Goal: Navigation & Orientation: Find specific page/section

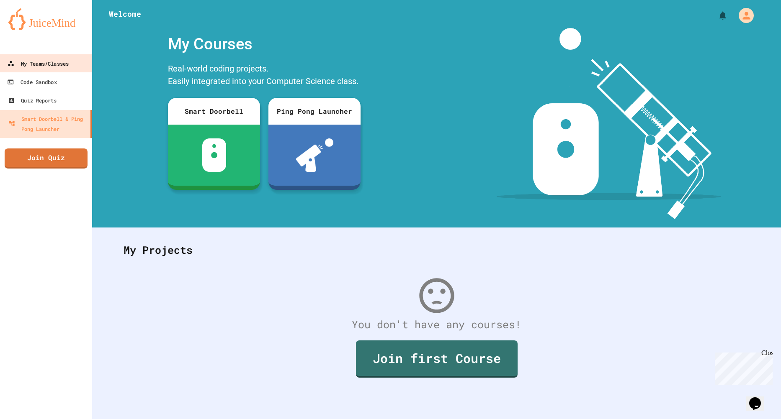
click at [52, 64] on div "My Teams/Classes" at bounding box center [38, 64] width 61 height 10
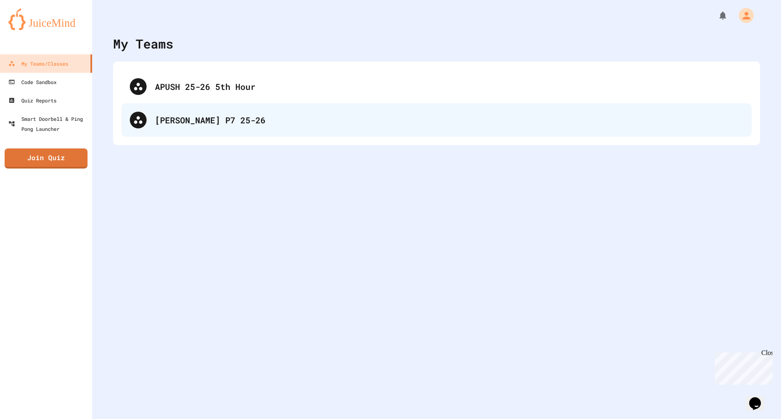
click at [205, 128] on div "[PERSON_NAME] P7 25-26" at bounding box center [436, 119] width 630 height 33
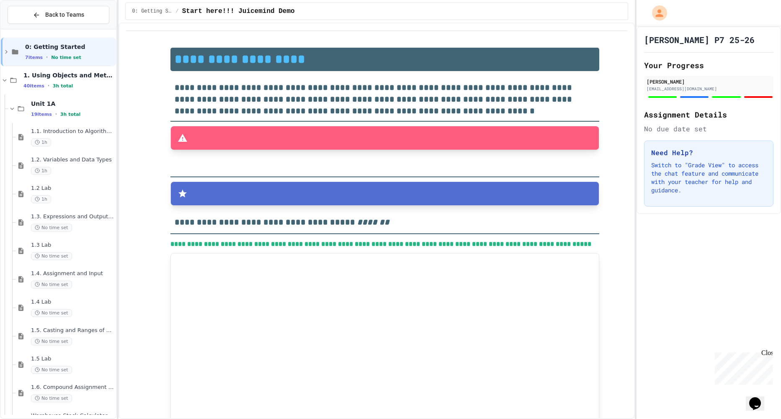
type input "**********"
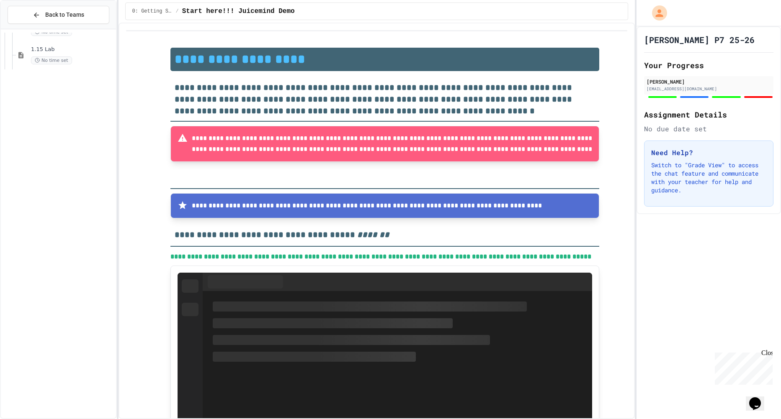
scroll to position [1051, 0]
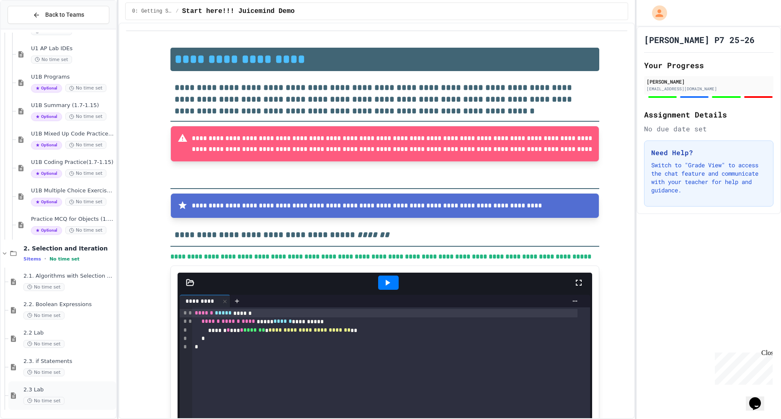
click at [75, 392] on span "2.3 Lab" at bounding box center [68, 390] width 91 height 7
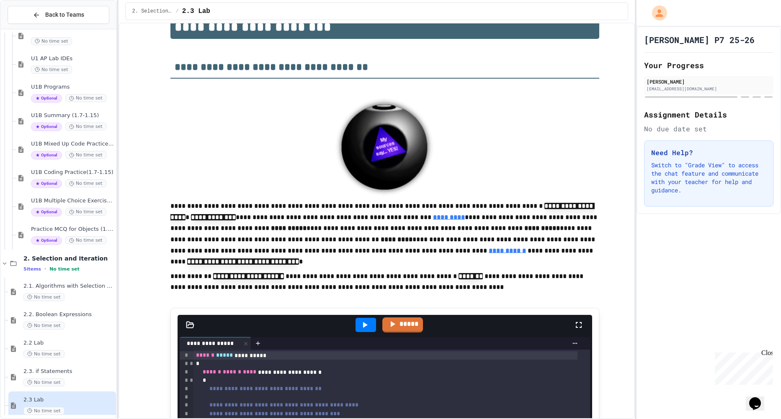
scroll to position [13, 0]
